Goal: Navigation & Orientation: Find specific page/section

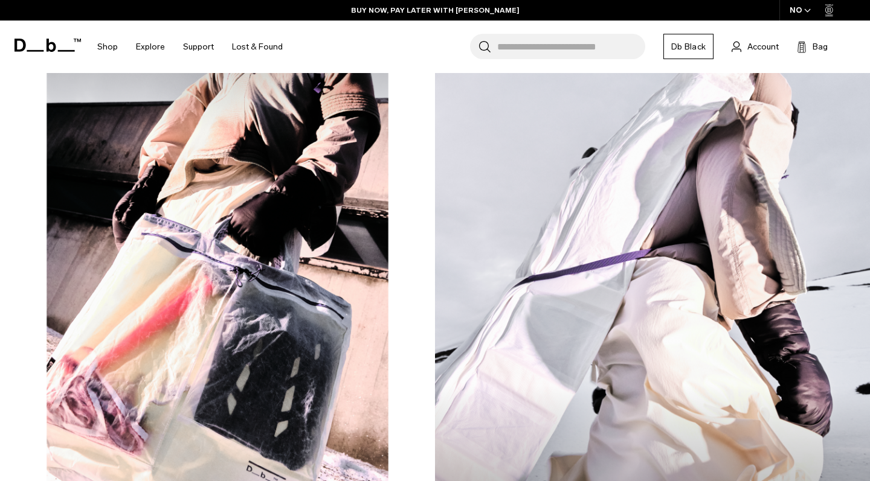
scroll to position [842, 0]
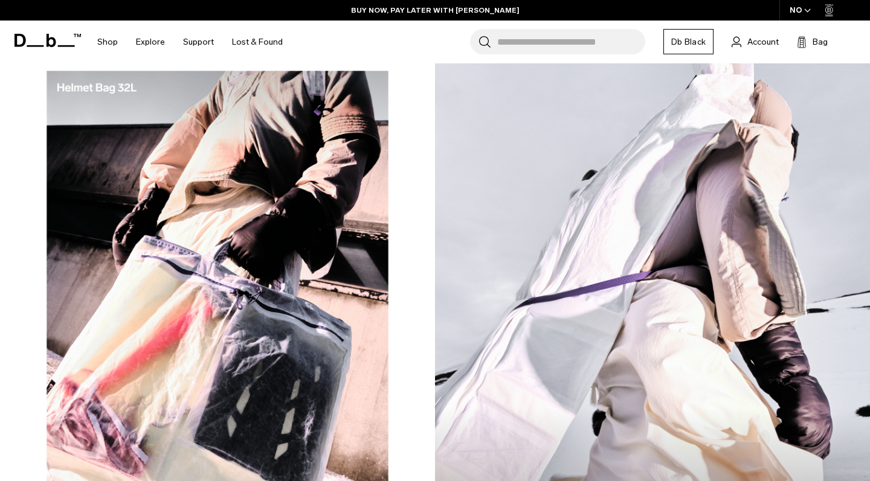
click at [548, 267] on img at bounding box center [652, 305] width 435 height 544
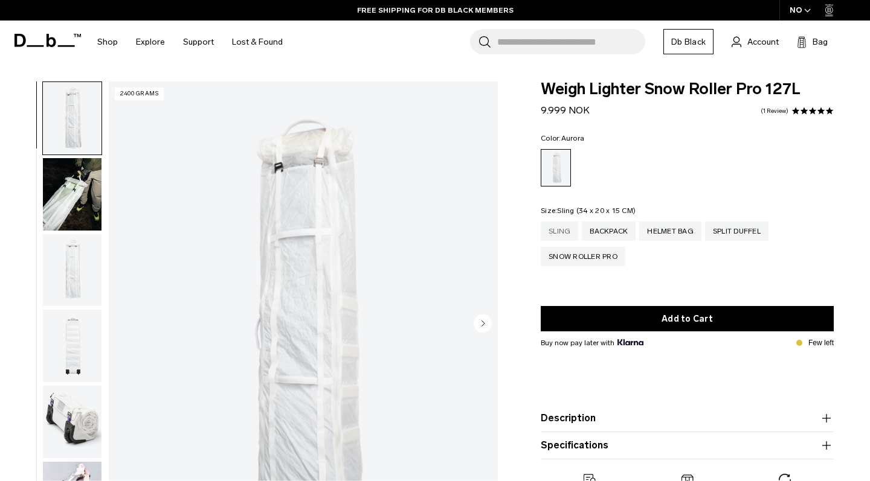
click at [556, 237] on div "Sling" at bounding box center [559, 231] width 37 height 19
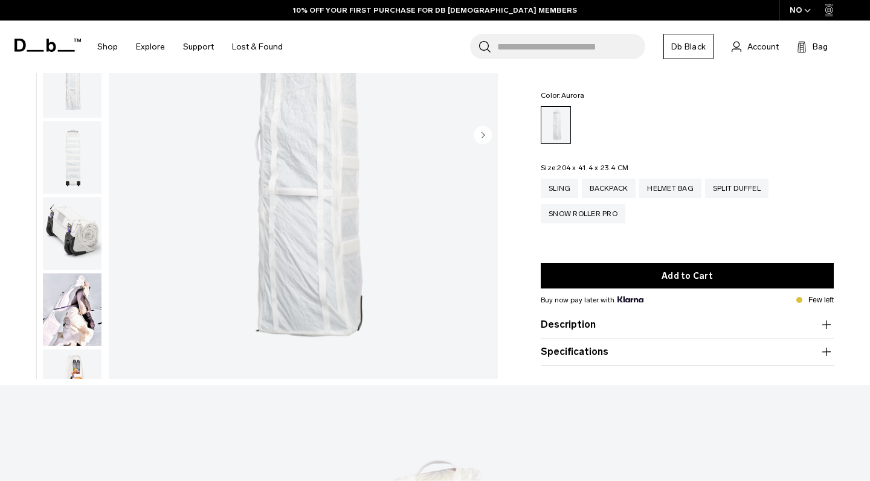
scroll to position [207, 0]
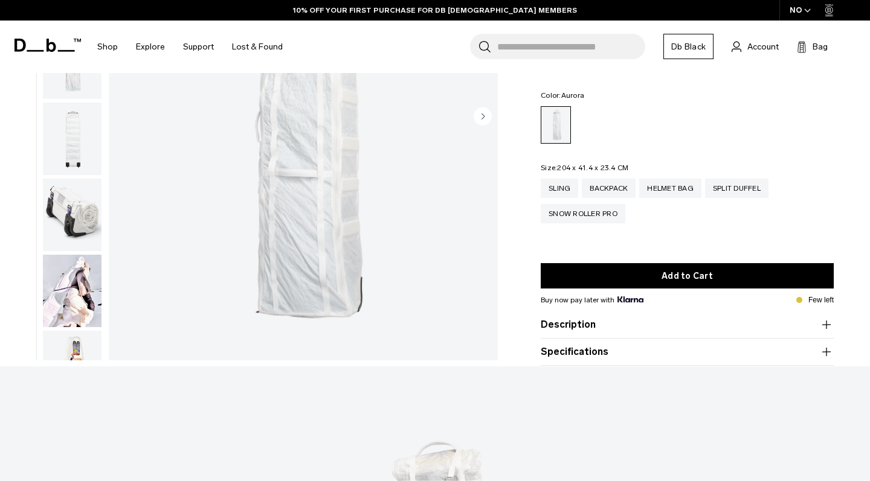
click at [598, 353] on button "Specifications" at bounding box center [687, 352] width 293 height 14
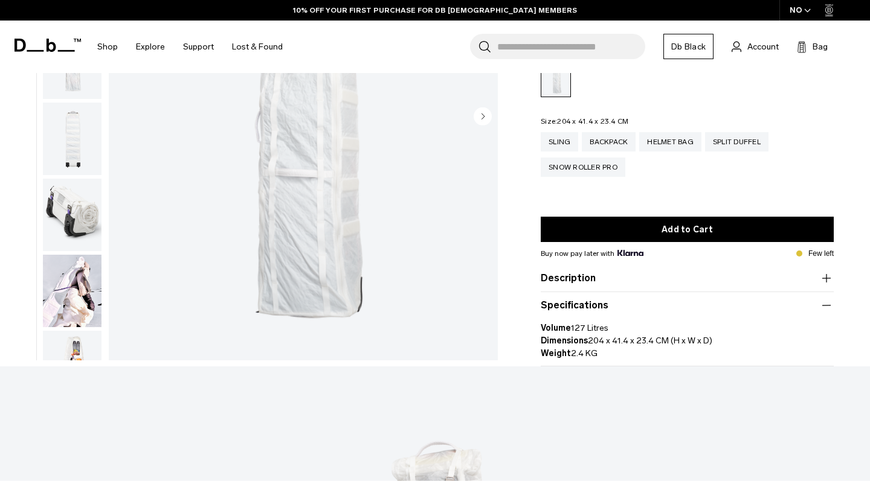
click at [614, 283] on button "Description" at bounding box center [687, 278] width 293 height 14
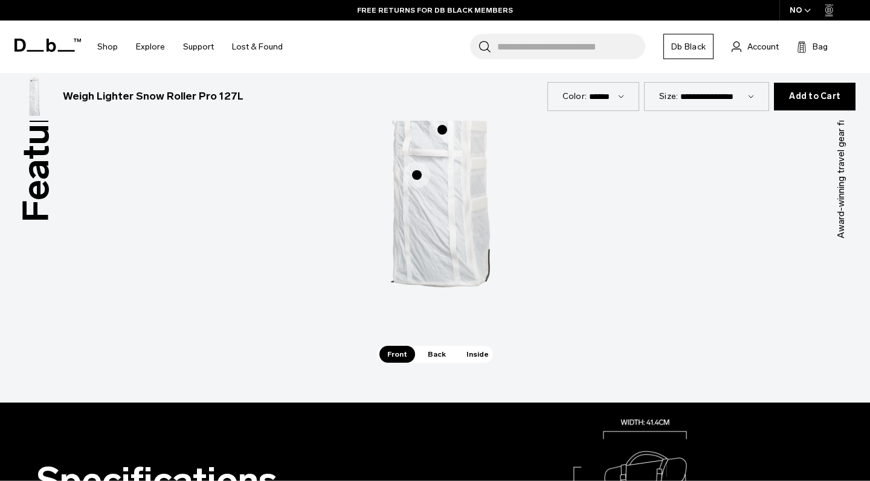
scroll to position [759, 0]
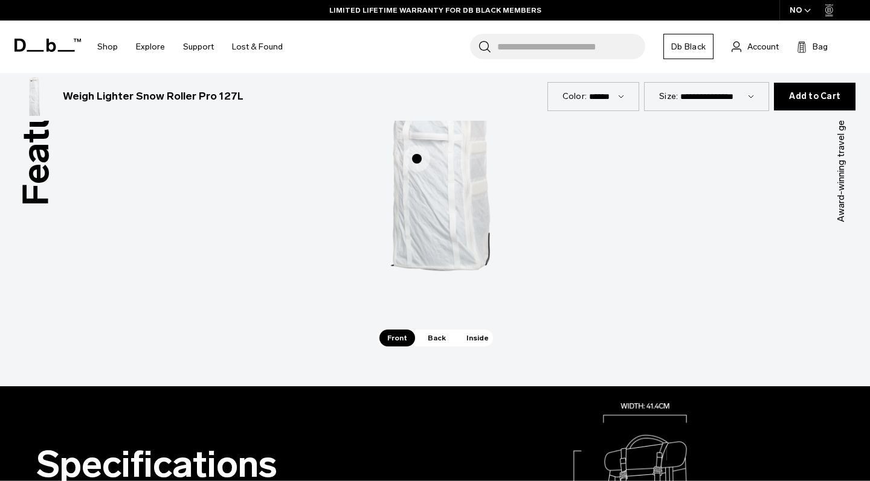
click at [440, 333] on span "Back" at bounding box center [437, 338] width 34 height 17
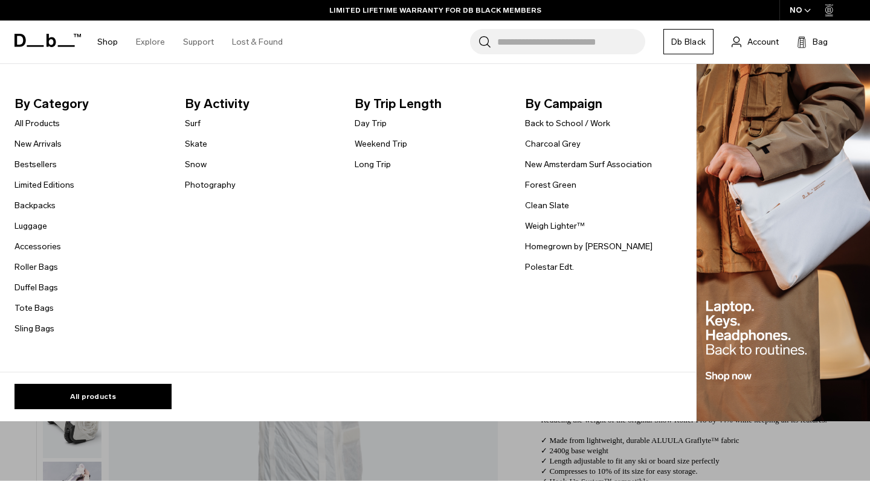
scroll to position [0, 0]
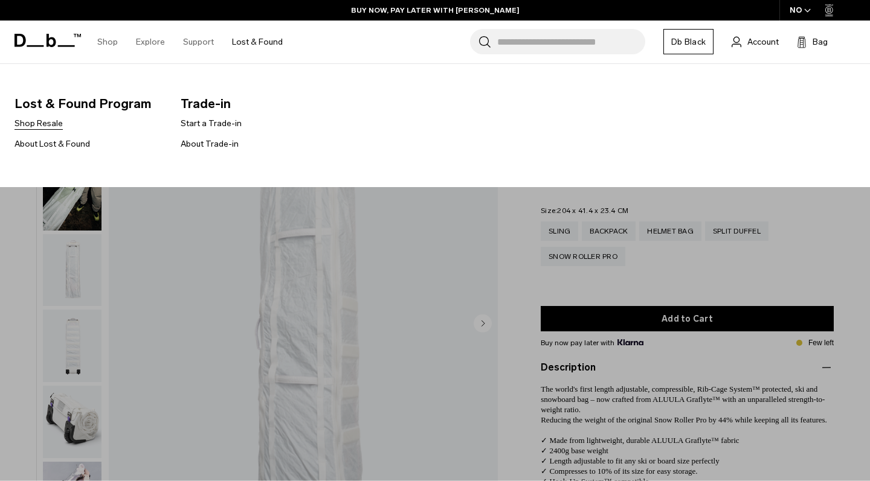
click at [54, 125] on link "Shop Resale" at bounding box center [38, 123] width 48 height 13
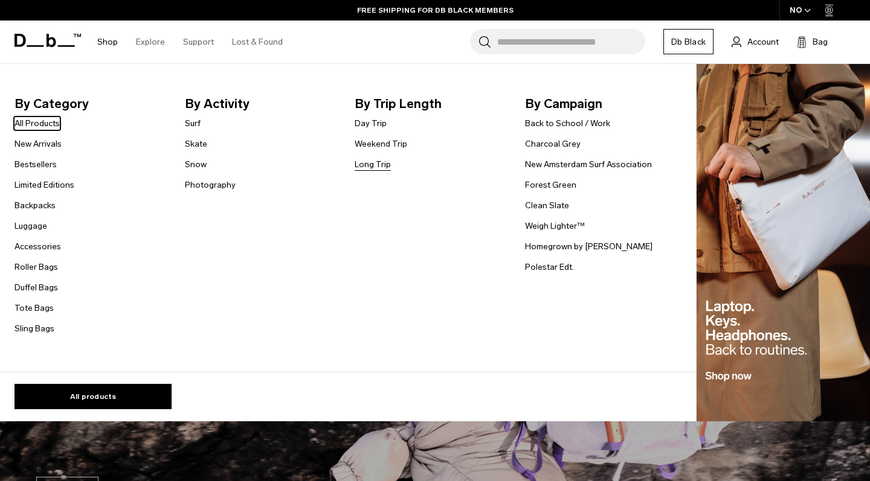
click at [369, 160] on link "Long Trip" at bounding box center [373, 164] width 36 height 13
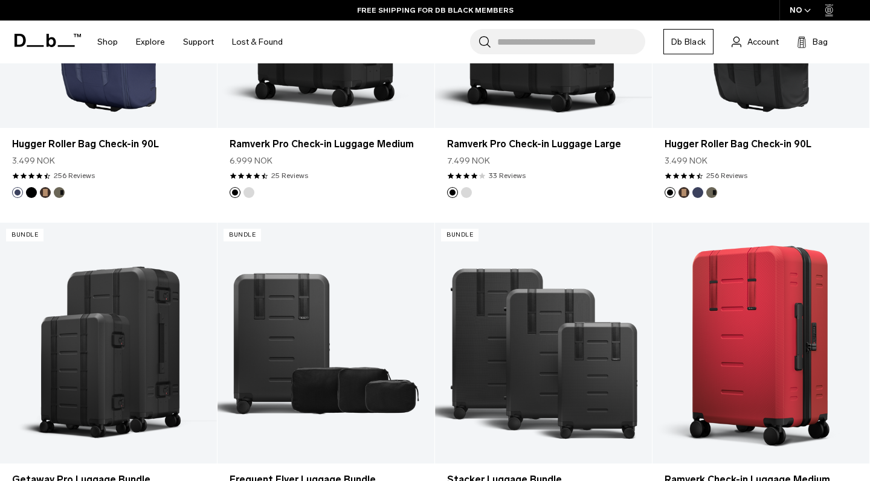
scroll to position [972, 0]
